Goal: Information Seeking & Learning: Compare options

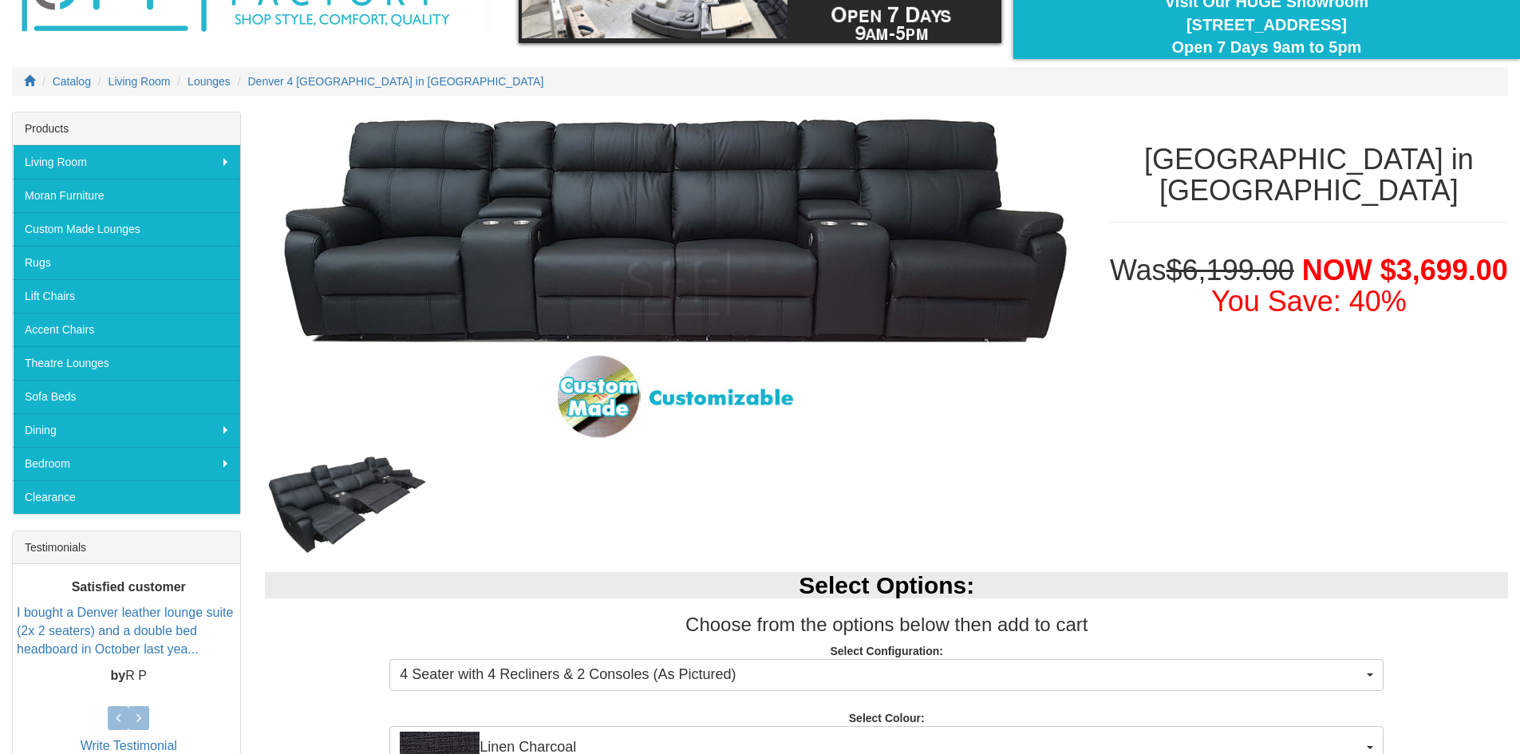
scroll to position [160, 0]
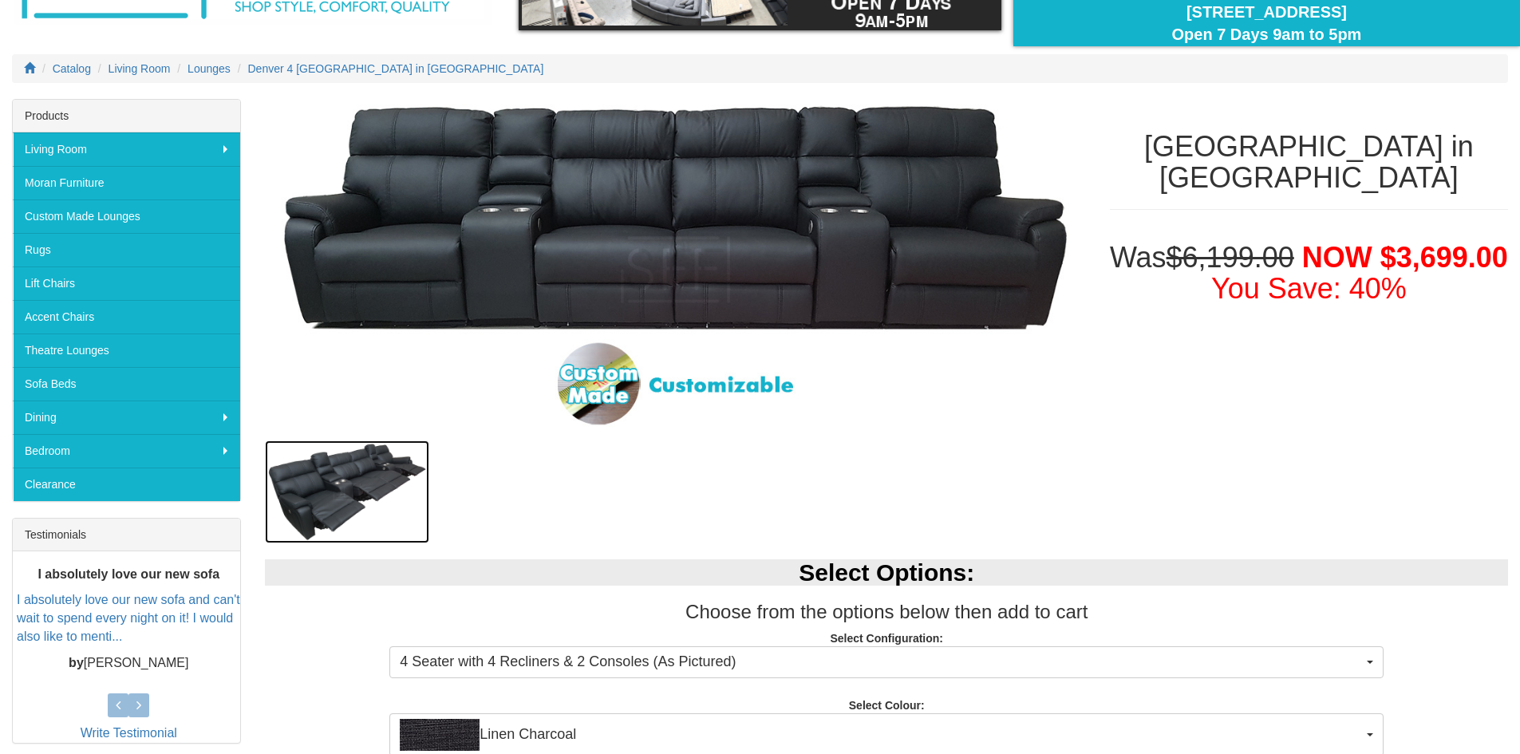
click at [390, 471] on img at bounding box center [347, 491] width 164 height 103
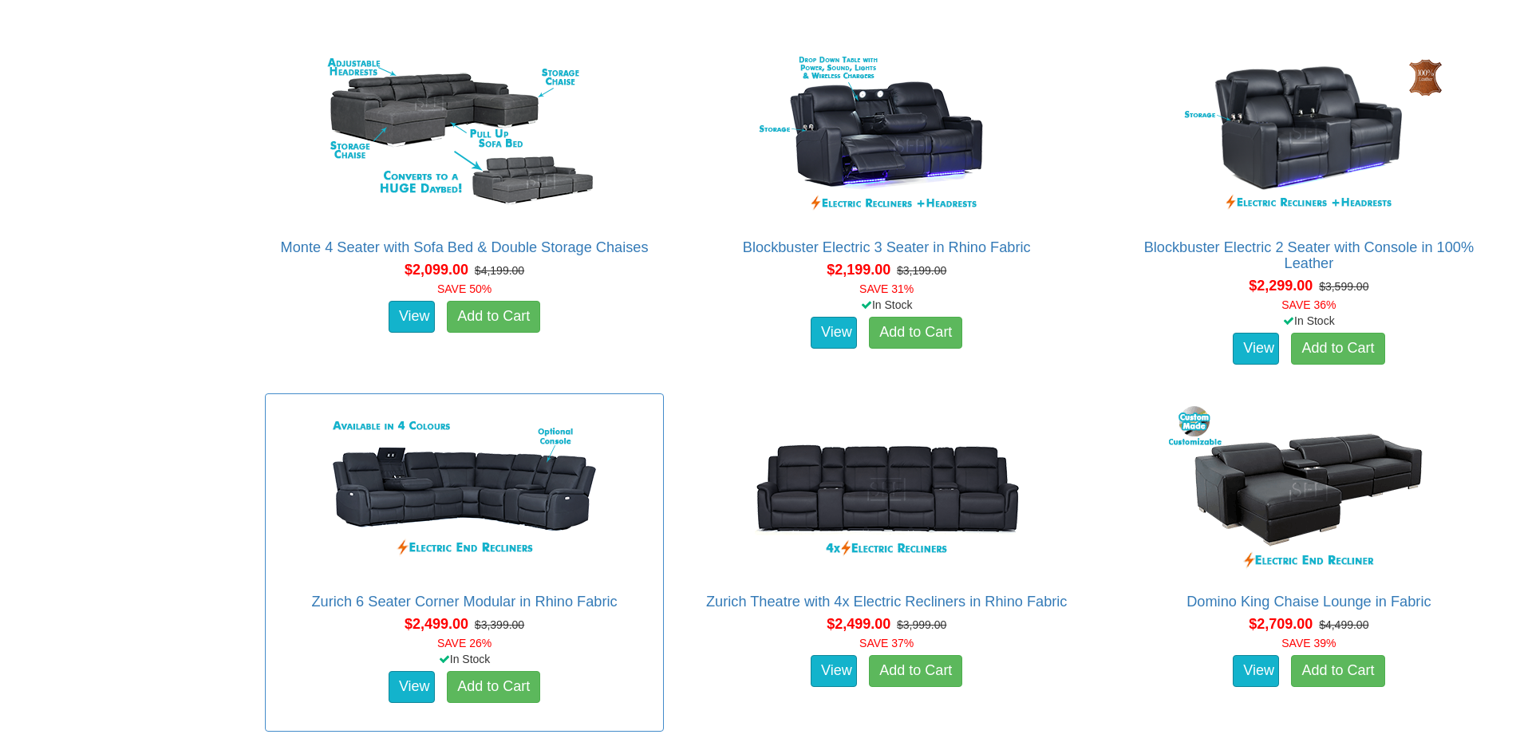
scroll to position [1436, 0]
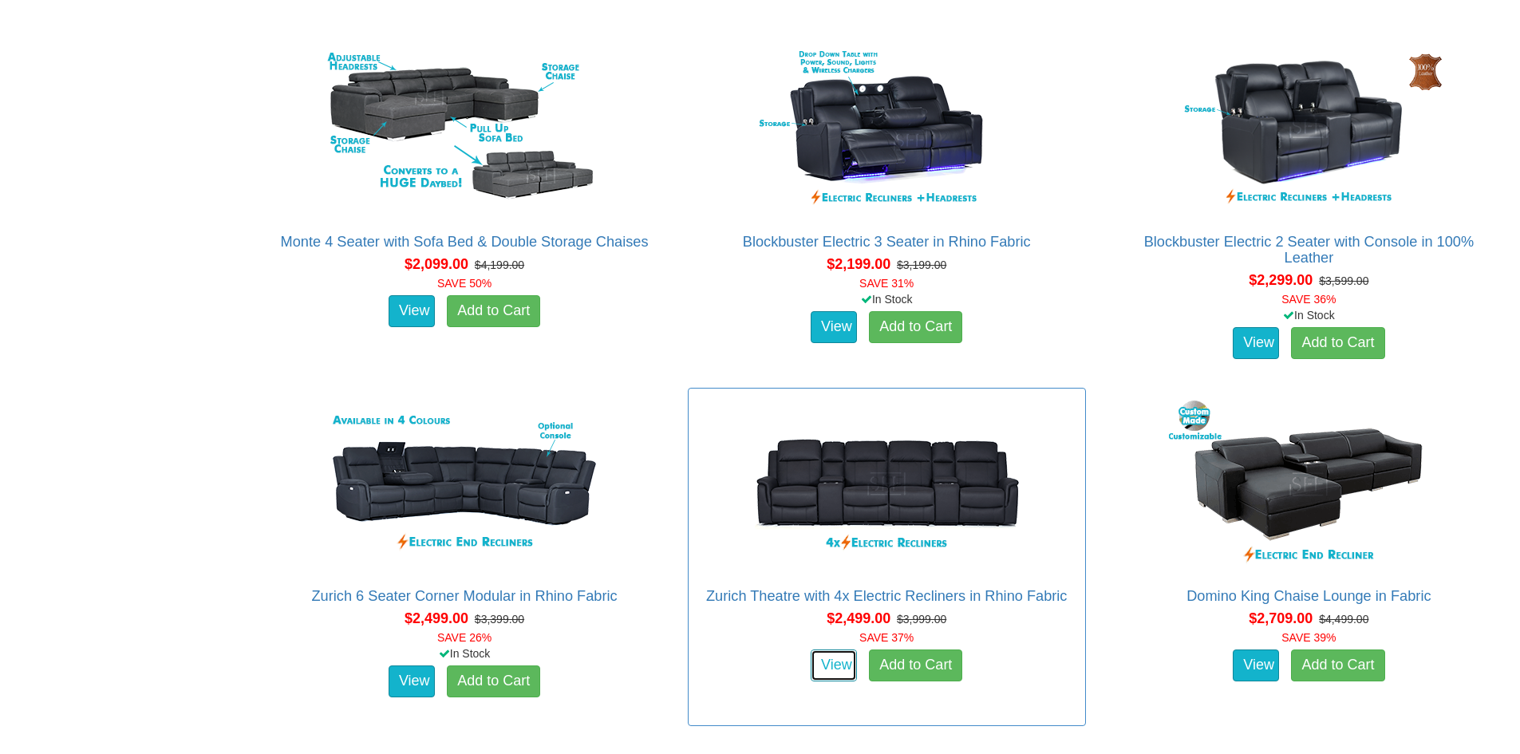
click at [827, 661] on link "View" at bounding box center [834, 665] width 46 height 32
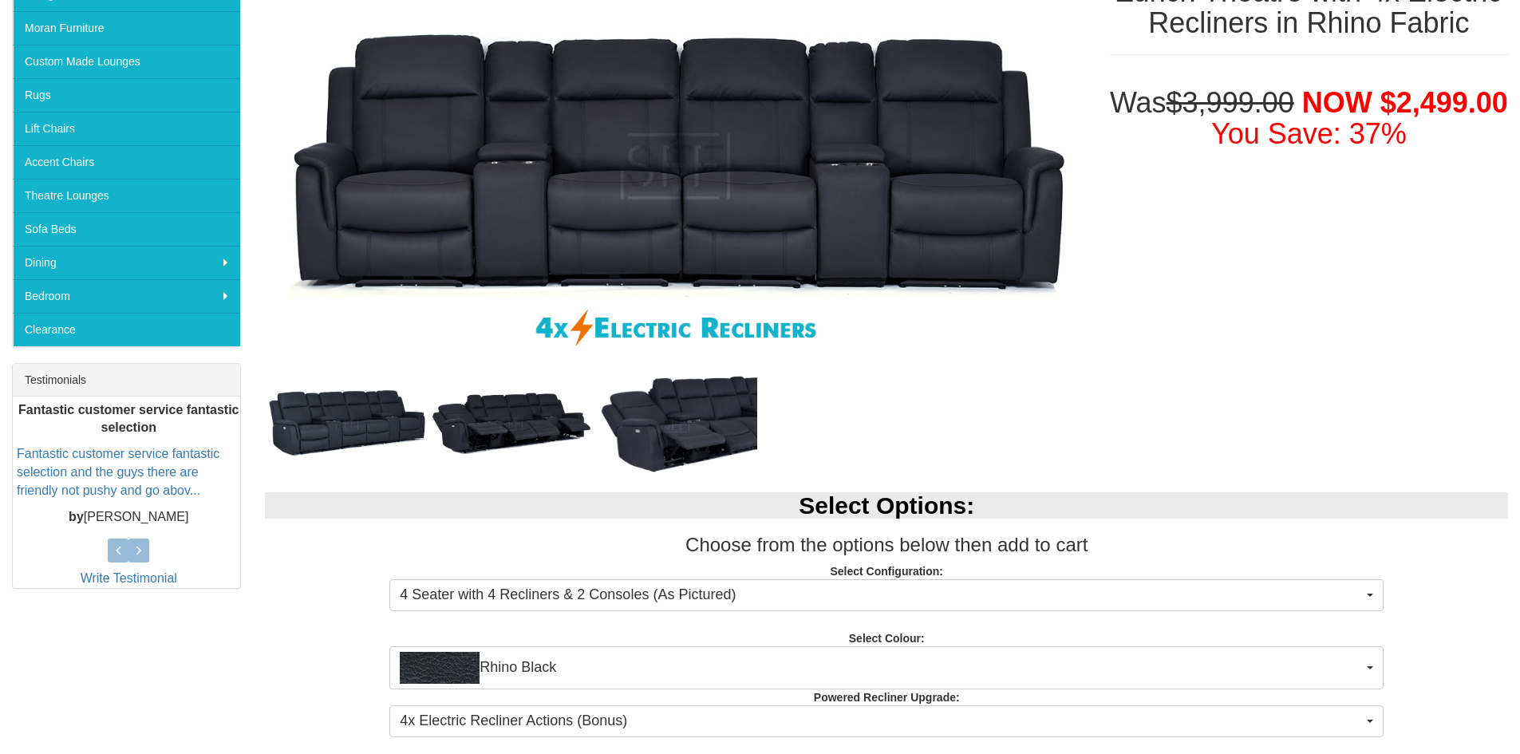
scroll to position [319, 0]
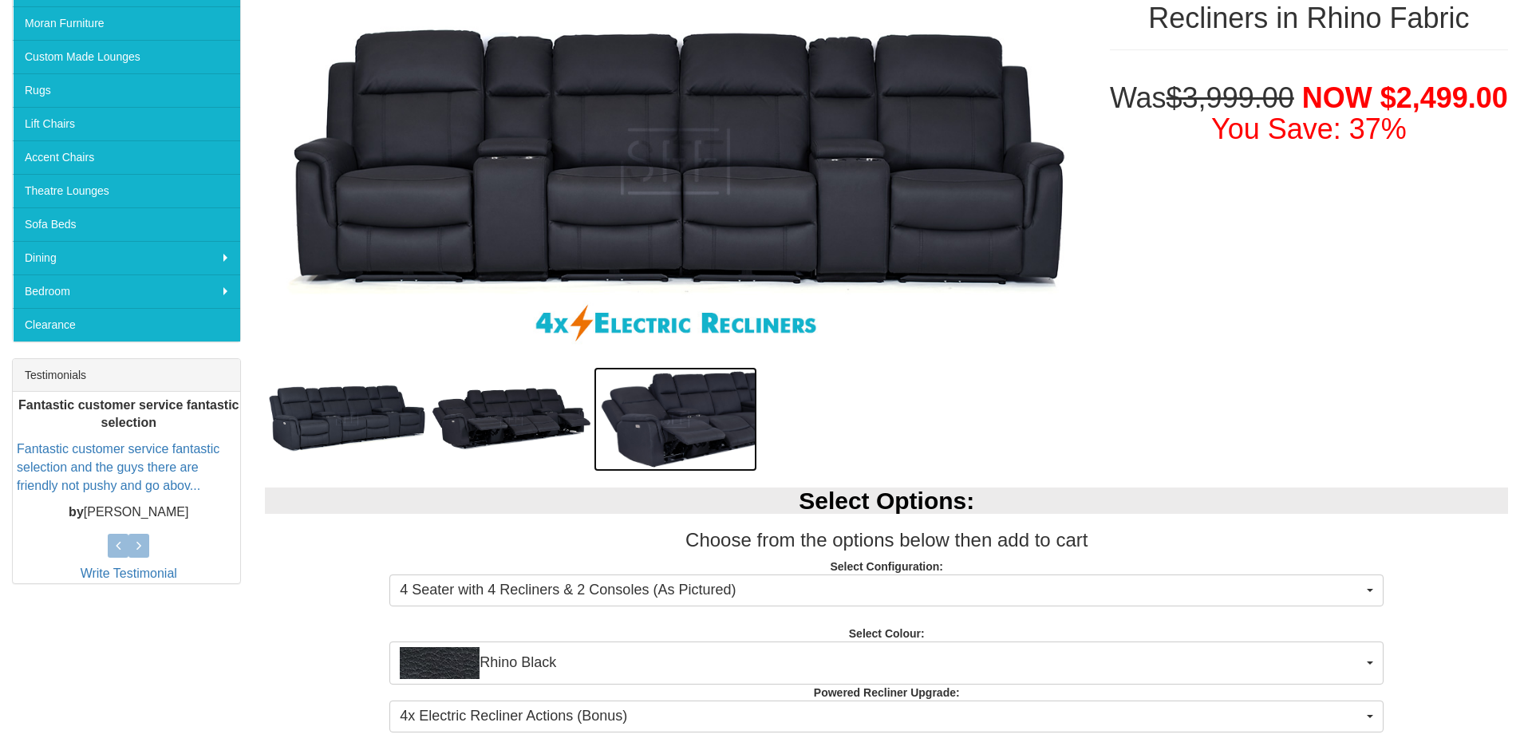
click at [707, 413] on img at bounding box center [676, 419] width 164 height 105
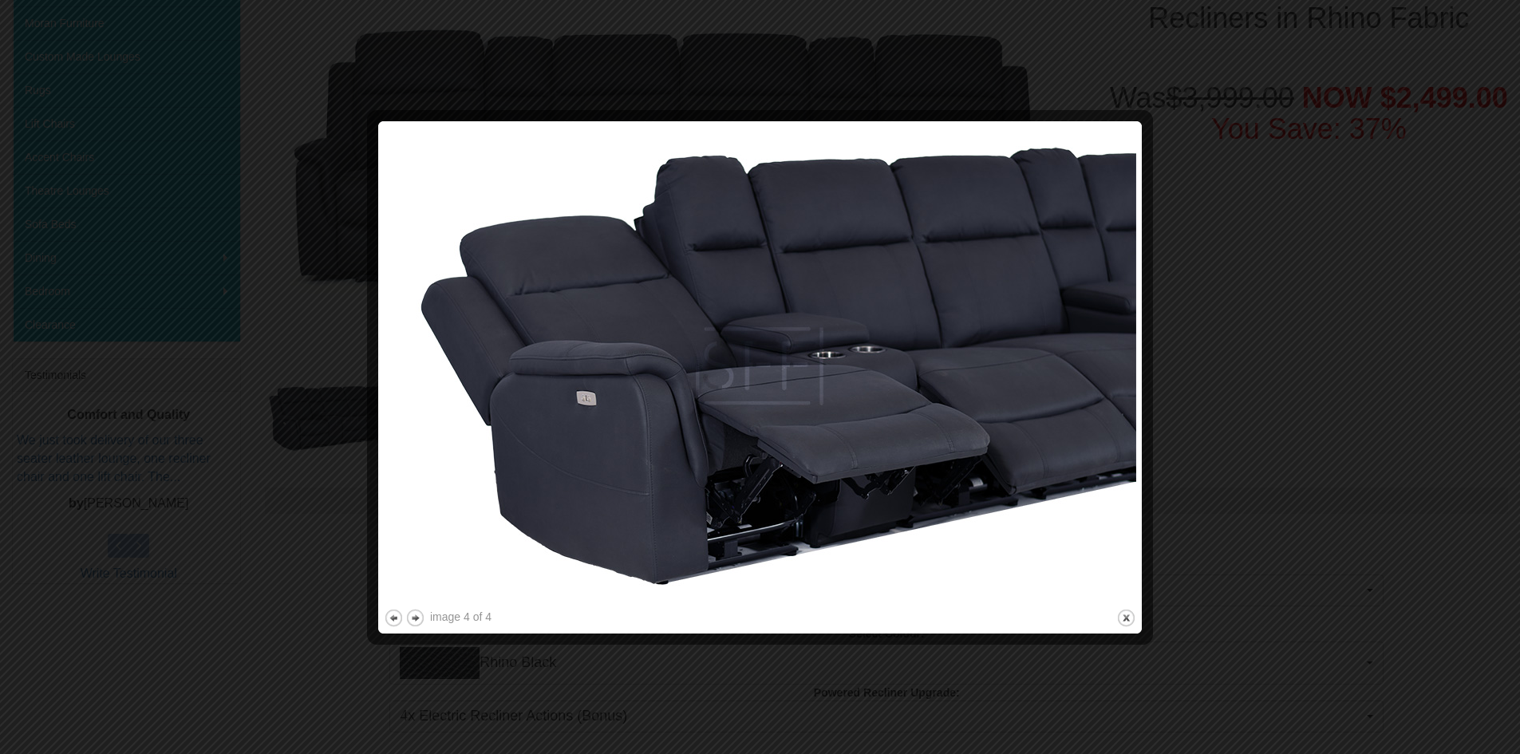
click at [1227, 453] on div at bounding box center [760, 377] width 1520 height 754
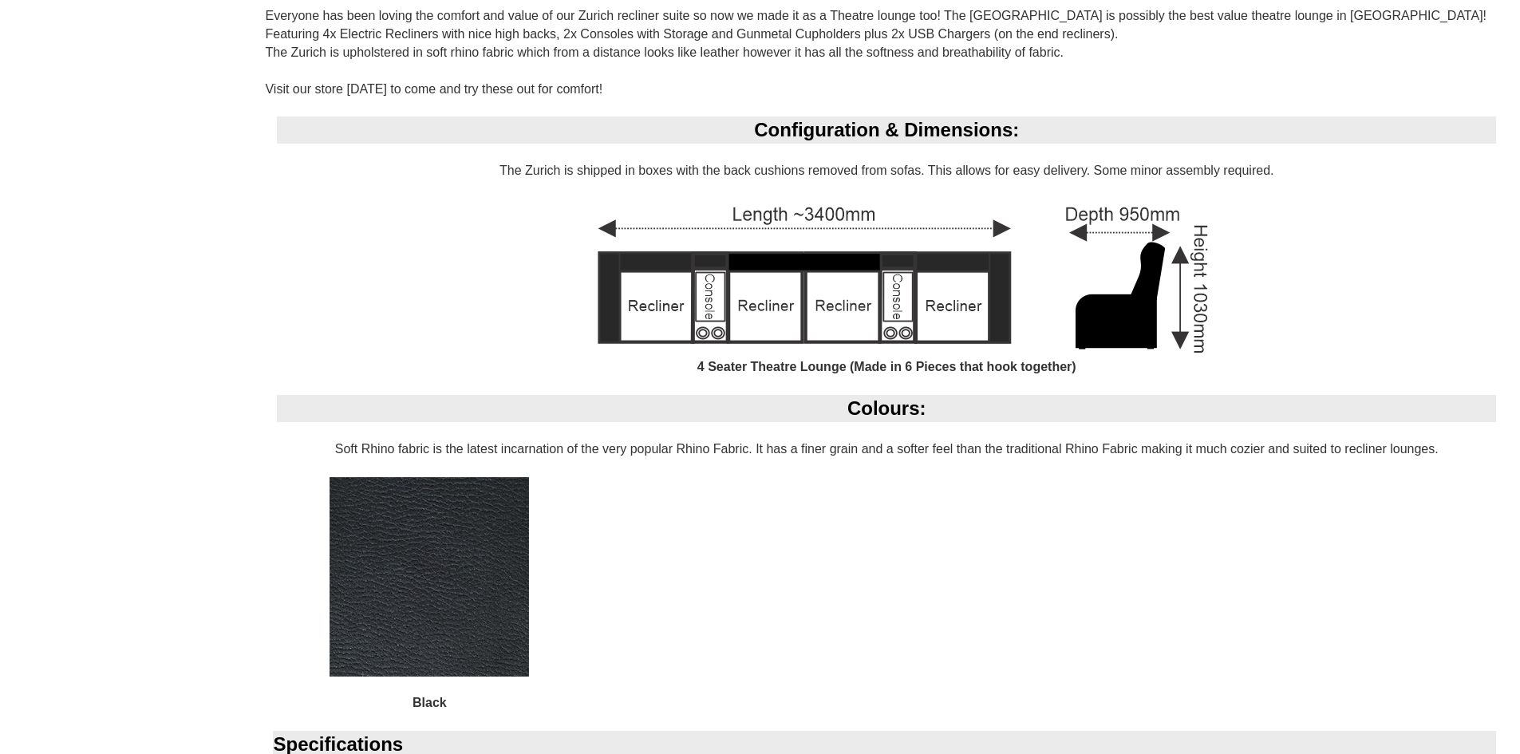
scroll to position [1276, 0]
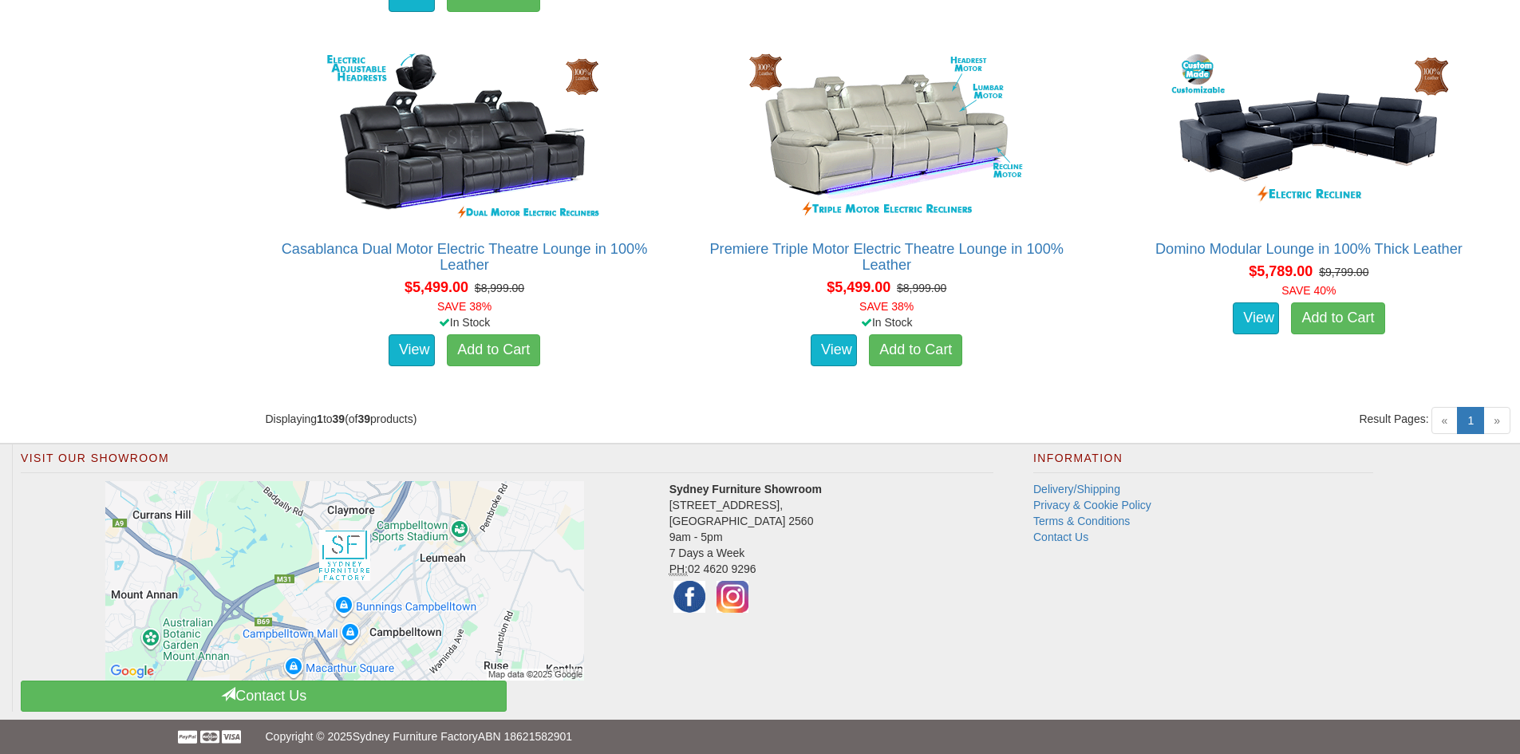
scroll to position [5332, 0]
